Goal: Task Accomplishment & Management: Manage account settings

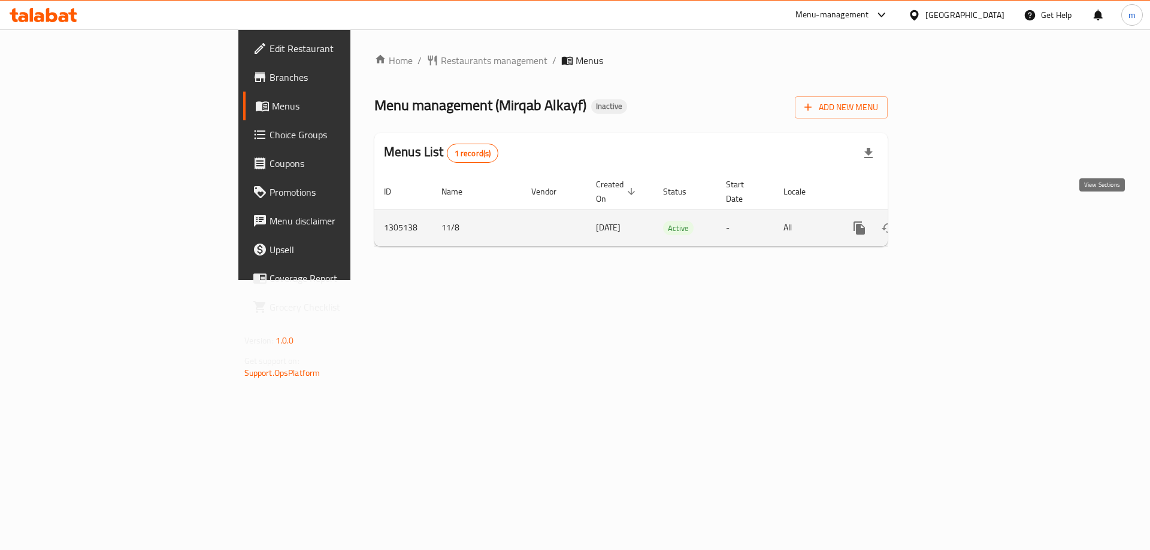
click at [960, 214] on link "enhanced table" at bounding box center [945, 228] width 29 height 29
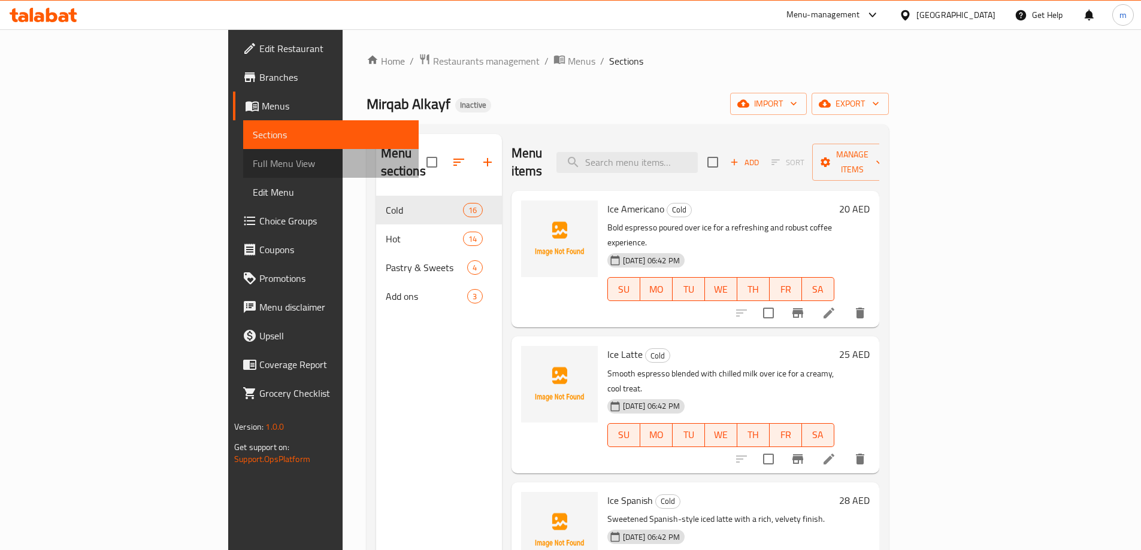
click at [253, 168] on span "Full Menu View" at bounding box center [331, 163] width 156 height 14
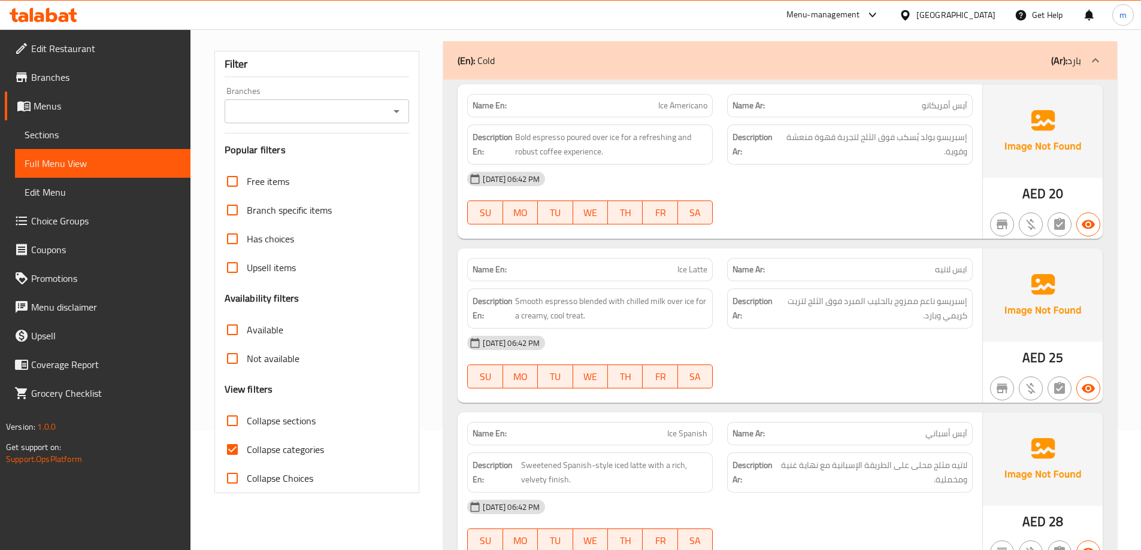
click at [278, 450] on span "Collapse categories" at bounding box center [285, 450] width 77 height 14
click at [247, 450] on input "Collapse categories" at bounding box center [232, 449] width 29 height 29
checkbox input "false"
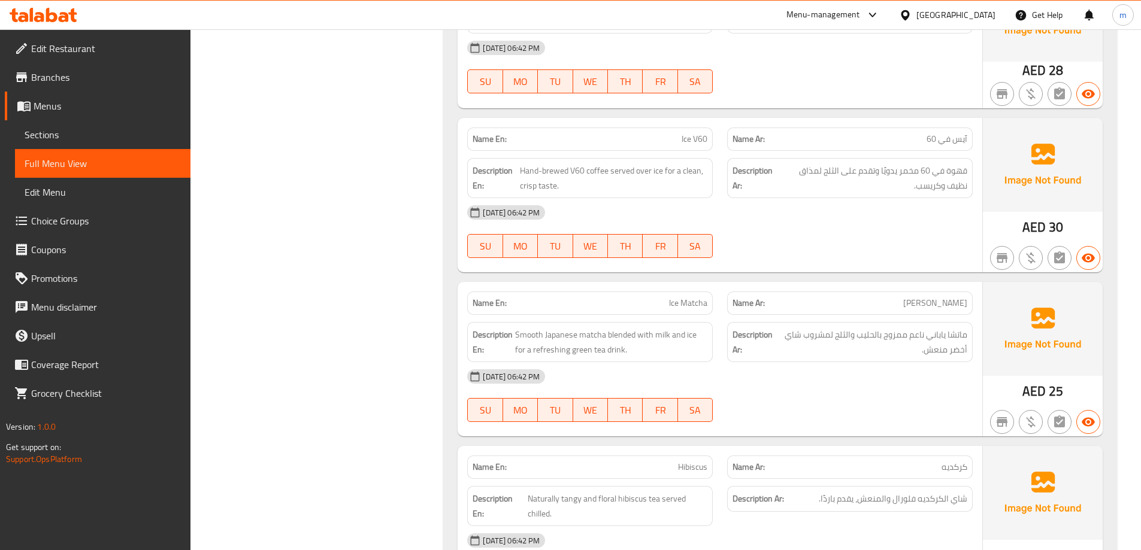
scroll to position [1078, 0]
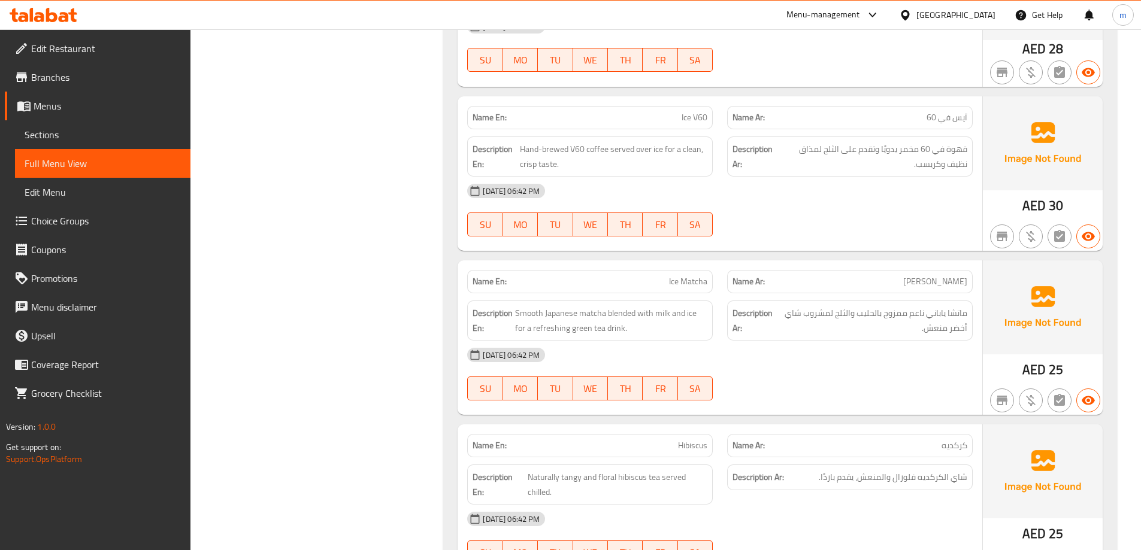
click at [951, 401] on div at bounding box center [850, 400] width 260 height 14
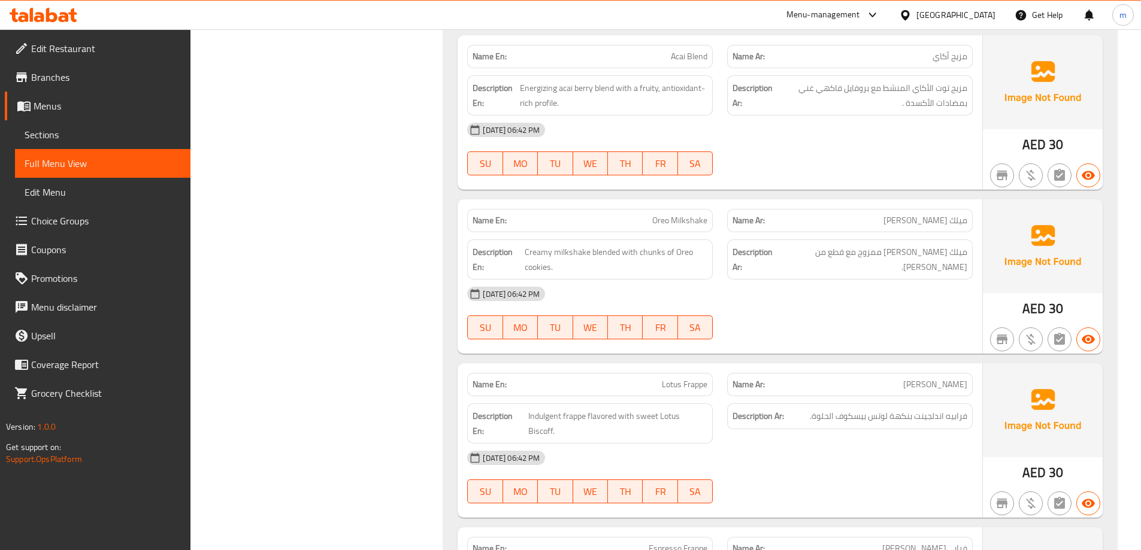
scroll to position [2156, 0]
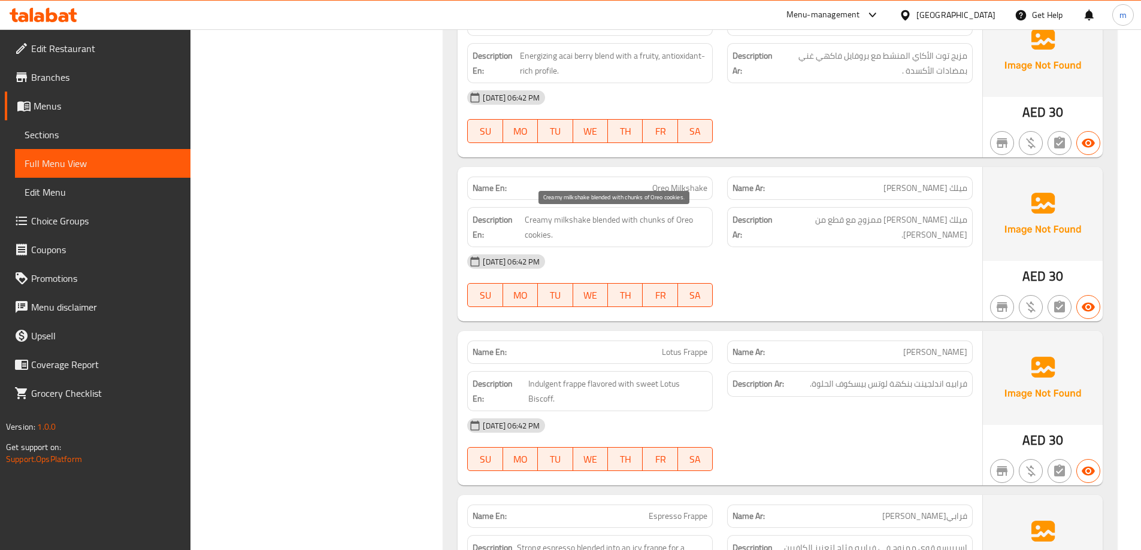
click at [654, 218] on span "Creamy milkshake blended with chunks of Oreo cookies." at bounding box center [616, 227] width 183 height 29
copy span "chunks"
click at [810, 281] on div "[DATE] 06:42 PM SU MO TU WE TH FR SA" at bounding box center [720, 280] width 520 height 67
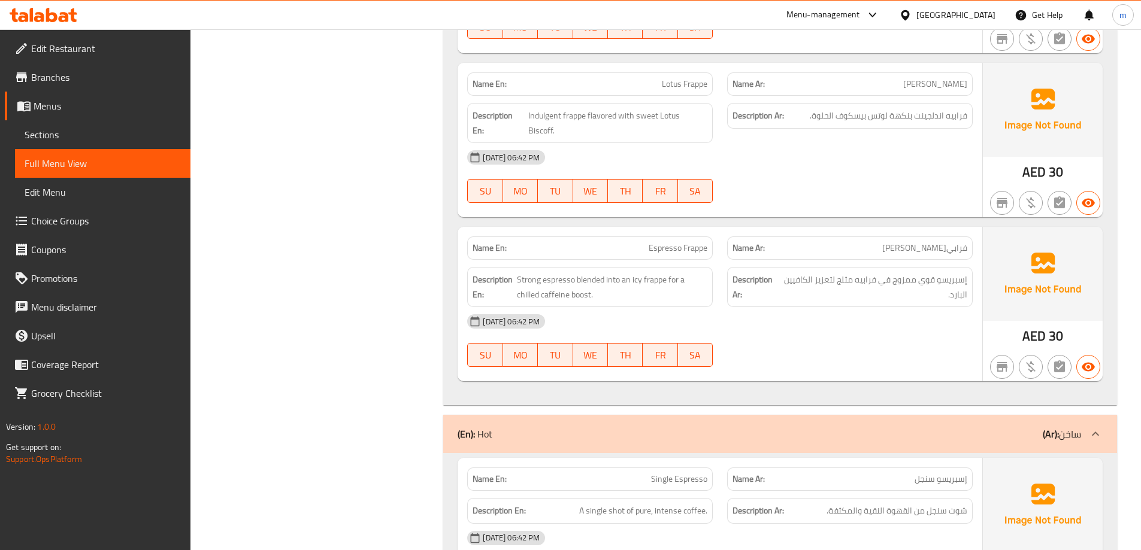
scroll to position [2455, 0]
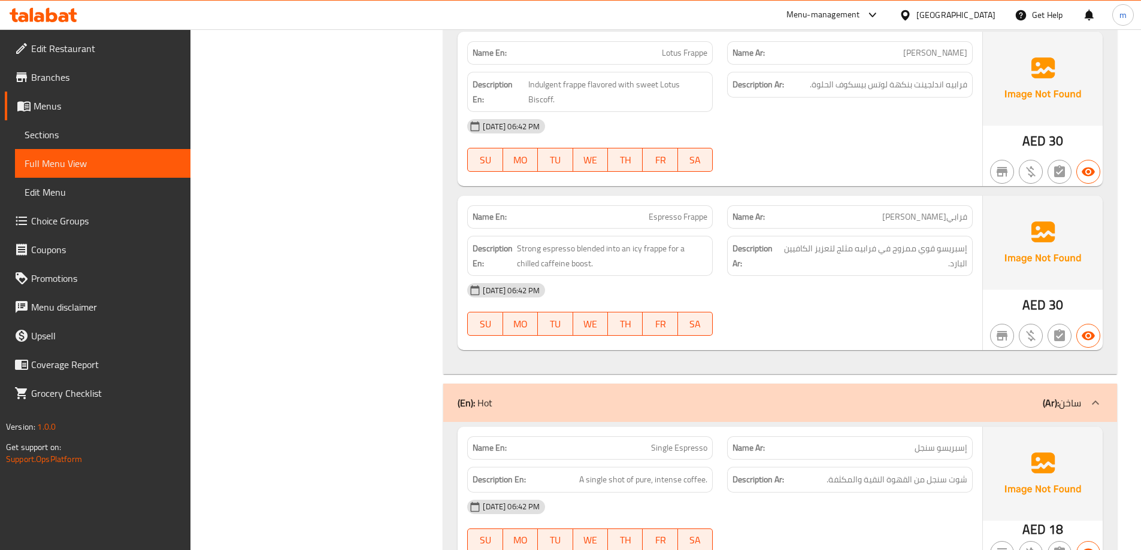
click at [849, 276] on div "[DATE] 06:42 PM" at bounding box center [720, 290] width 520 height 29
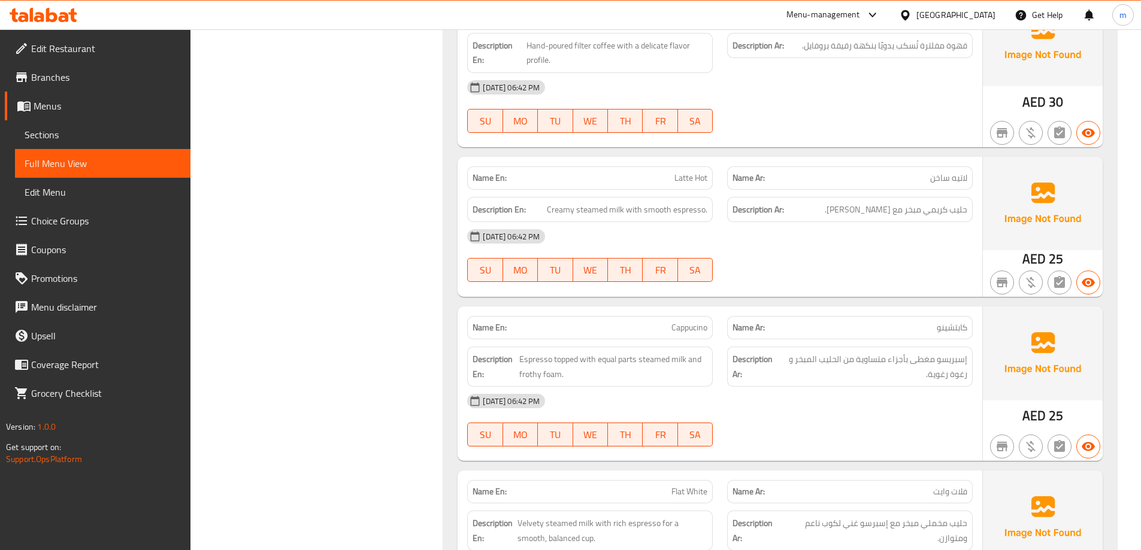
scroll to position [3473, 0]
